Goal: Transaction & Acquisition: Book appointment/travel/reservation

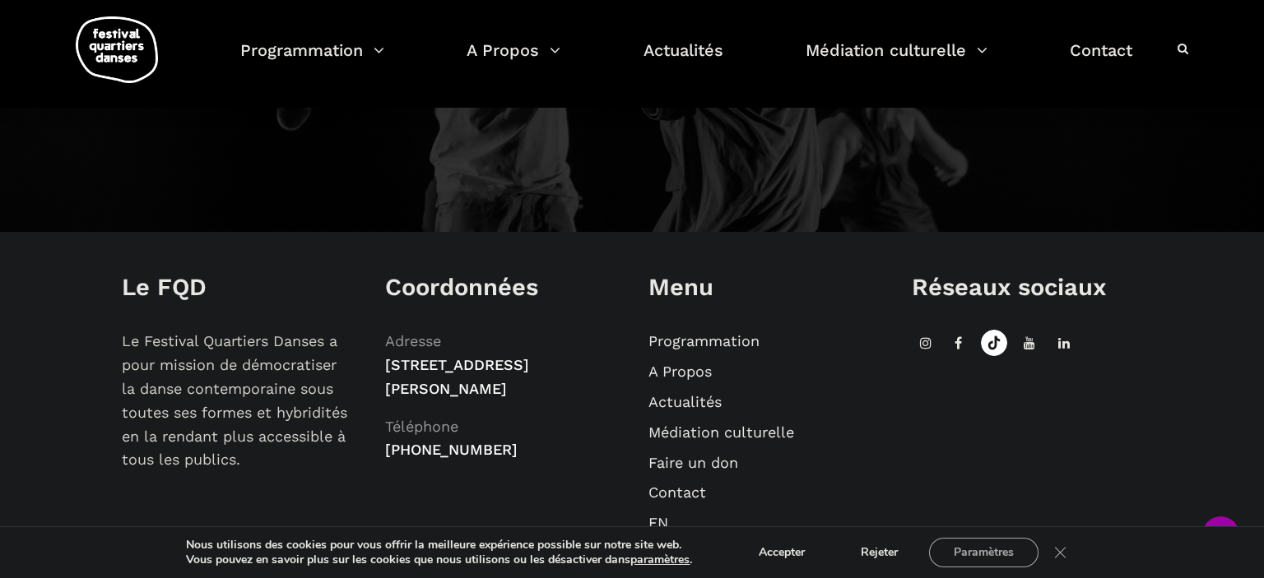
scroll to position [1956, 0]
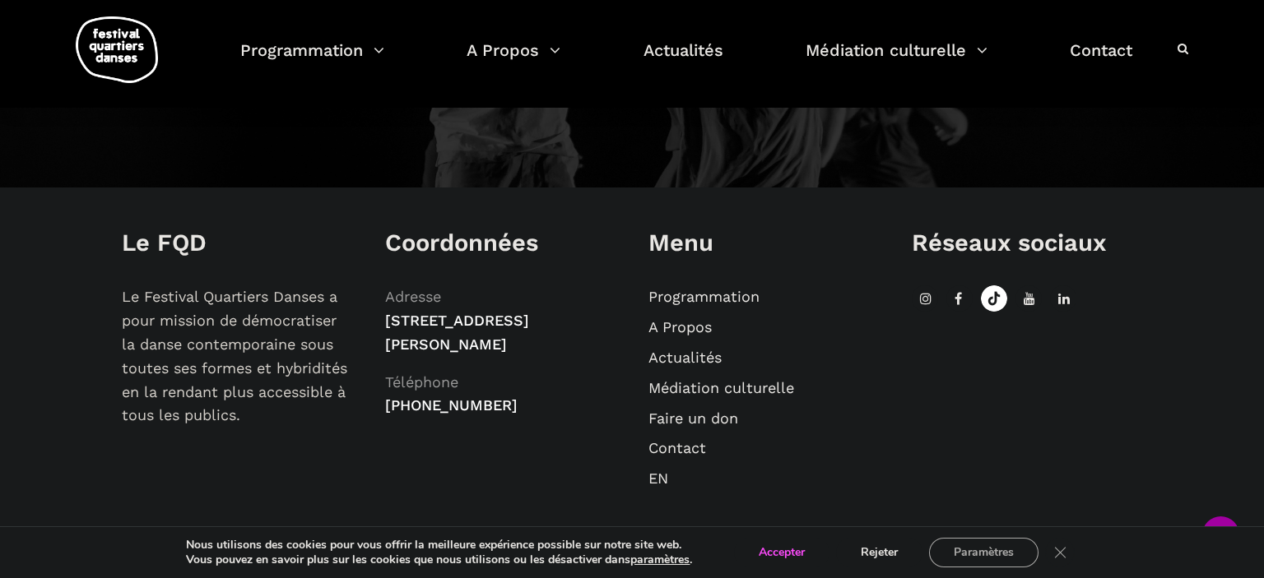
click at [785, 548] on button "Accepter" at bounding box center [781, 553] width 95 height 30
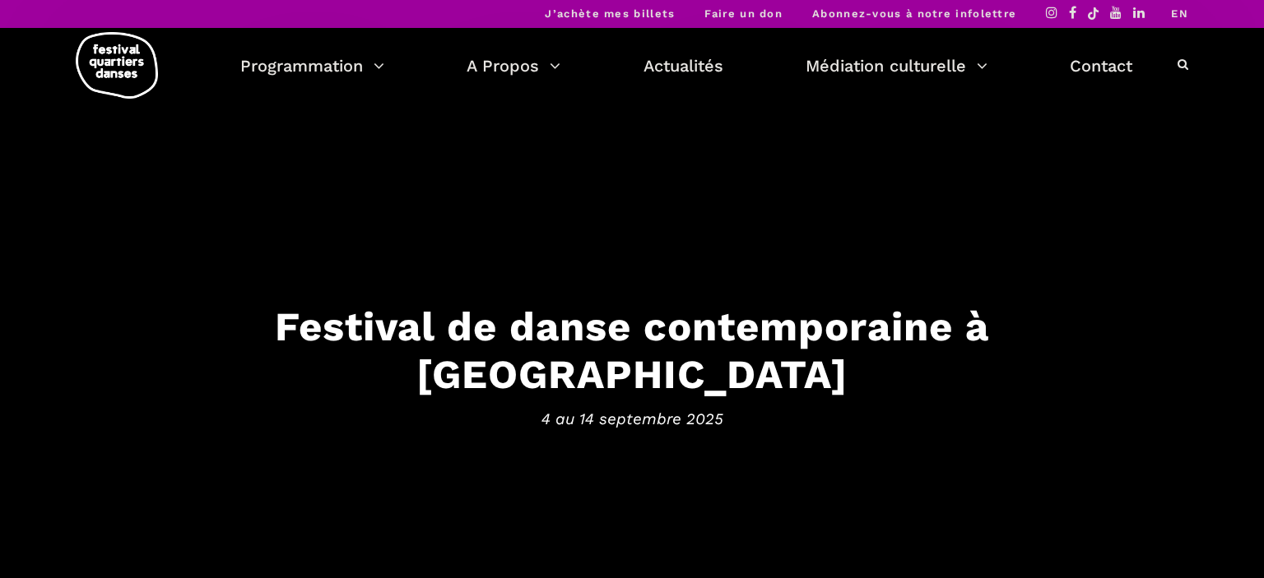
click at [655, 341] on h3 "Festival de danse contemporaine à [GEOGRAPHIC_DATA]" at bounding box center [632, 350] width 1020 height 97
click at [625, 407] on span "4 au 14 septembre 2025" at bounding box center [632, 419] width 1020 height 25
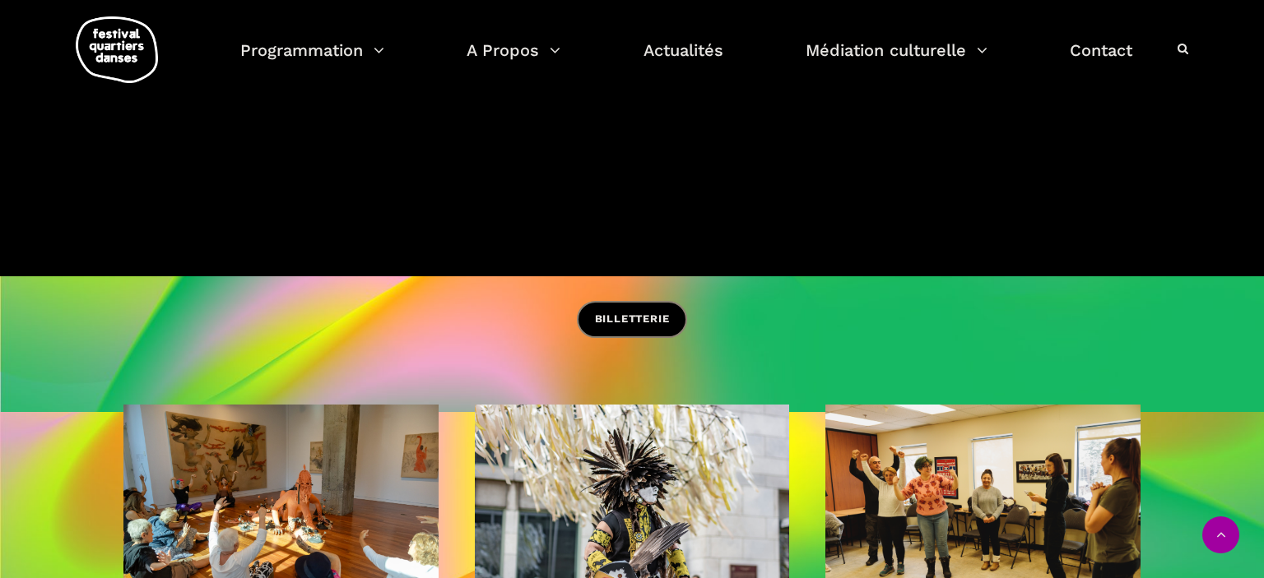
scroll to position [347, 0]
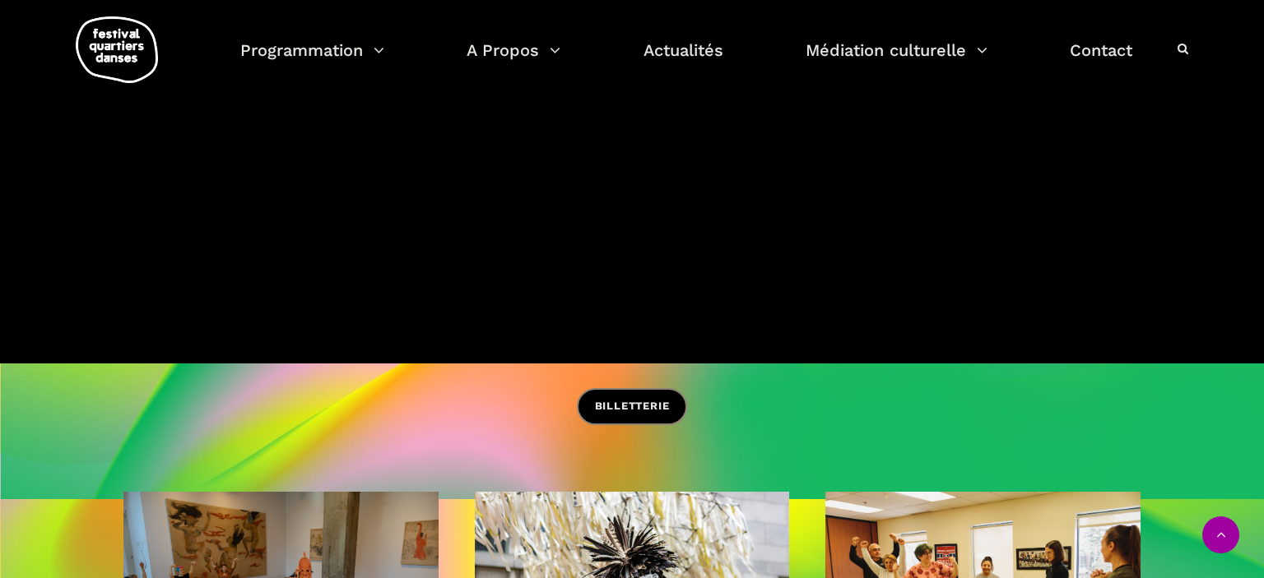
click at [611, 409] on span "BILLETTERIE" at bounding box center [632, 406] width 75 height 17
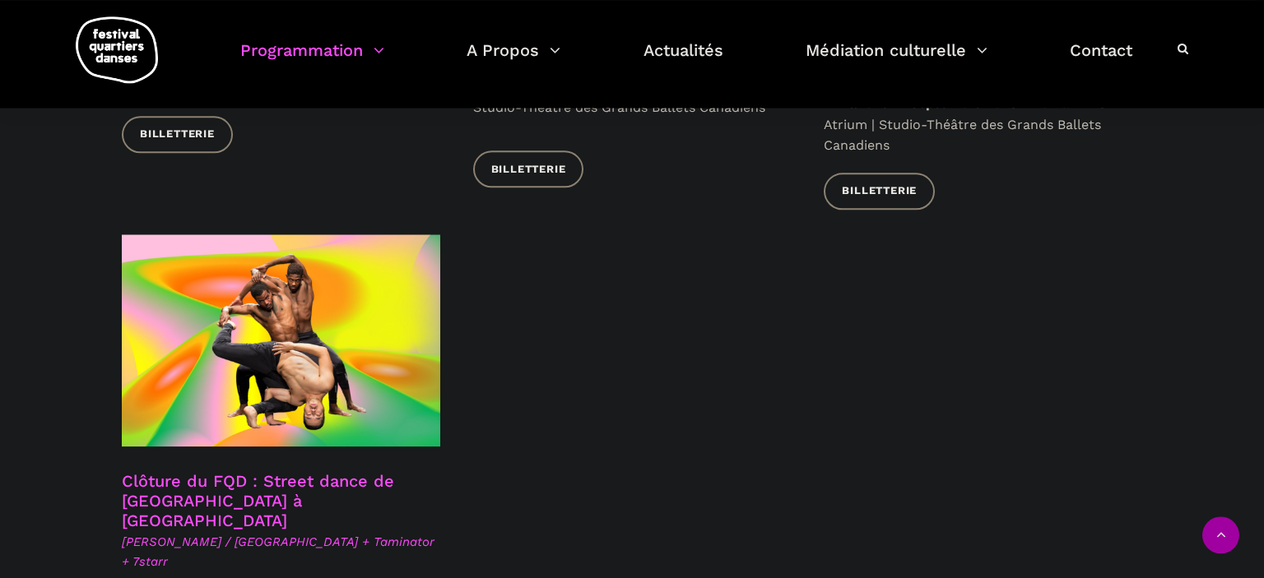
scroll to position [2867, 0]
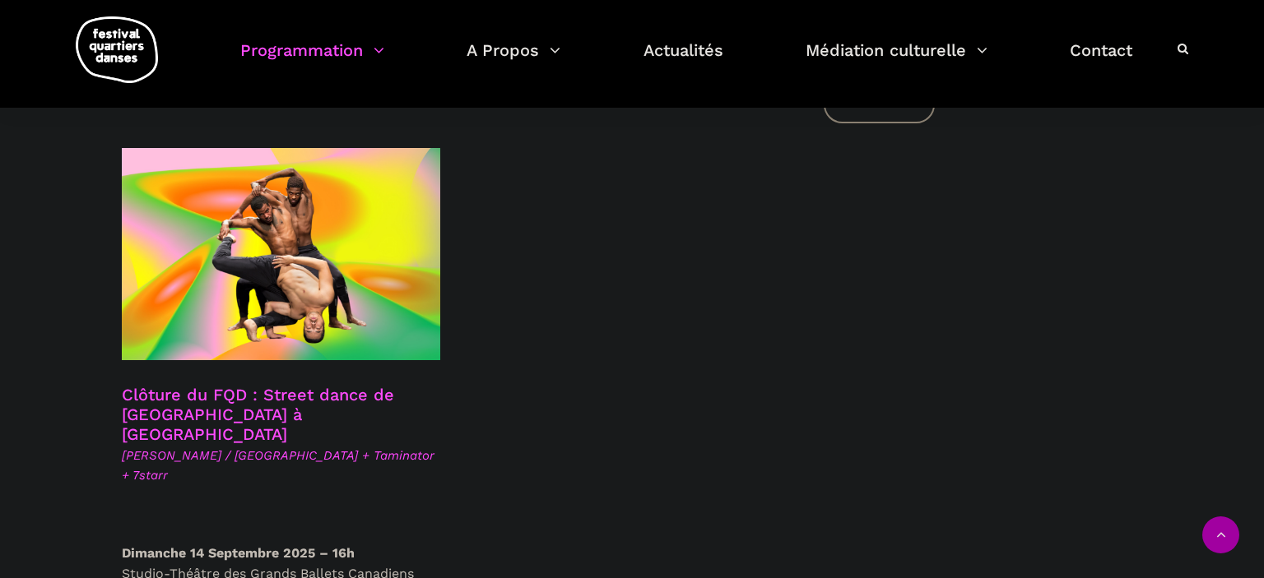
click at [244, 385] on link "Clôture du FQD : Street dance de Copenhague à Montréal" at bounding box center [258, 414] width 272 height 59
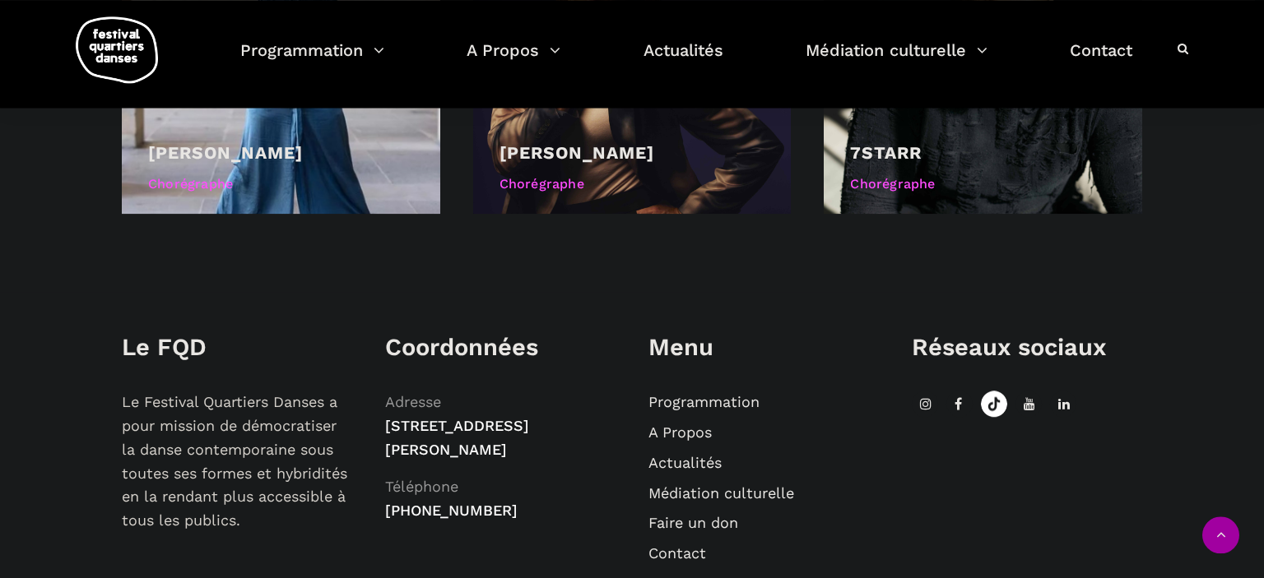
scroll to position [1390, 0]
